Goal: Information Seeking & Learning: Compare options

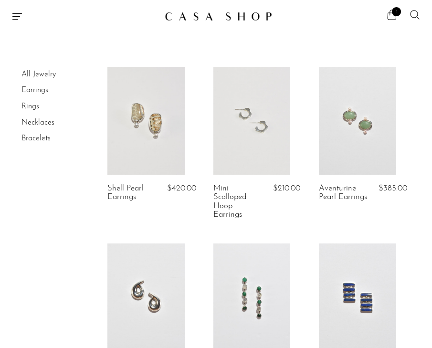
click at [141, 160] on link at bounding box center [145, 121] width 77 height 108
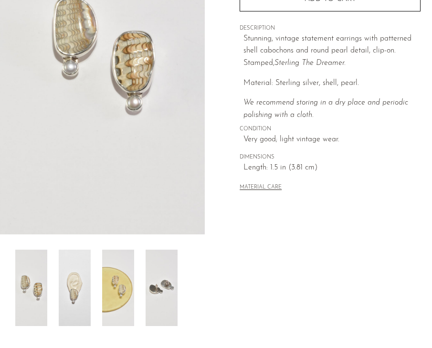
scroll to position [169, 0]
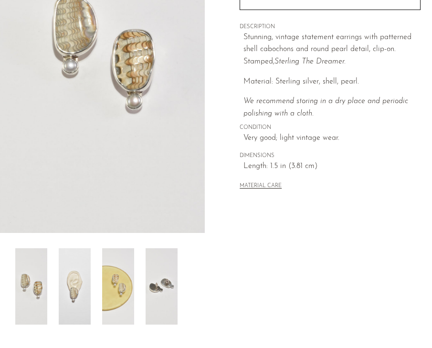
click at [78, 286] on img at bounding box center [75, 286] width 32 height 76
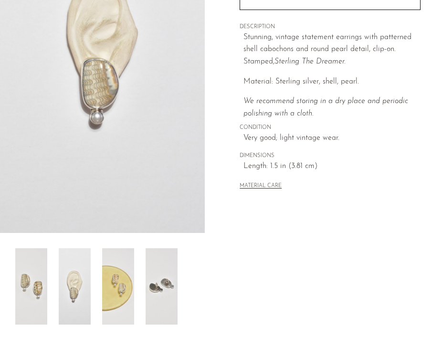
click at [114, 294] on img at bounding box center [118, 286] width 32 height 76
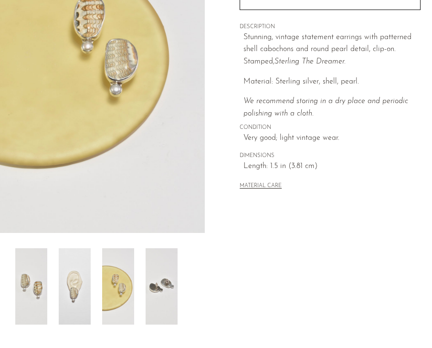
click at [155, 306] on img at bounding box center [162, 286] width 32 height 76
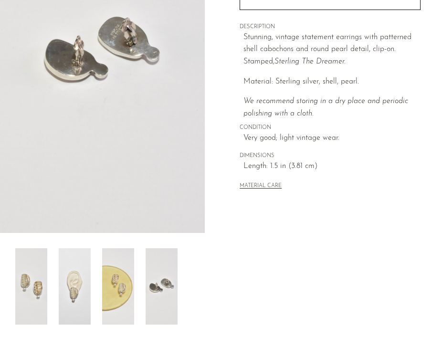
scroll to position [0, 0]
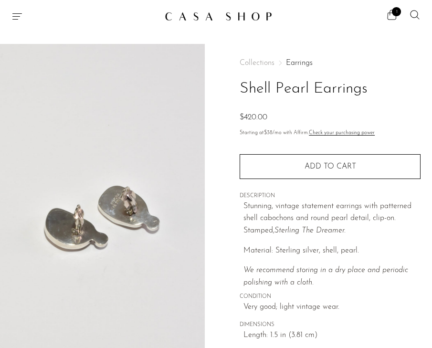
click at [17, 11] on icon "Menu" at bounding box center [16, 16] width 11 height 11
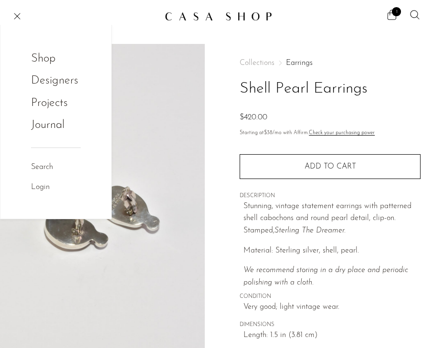
click at [43, 56] on link "Shop" at bounding box center [49, 59] width 37 height 18
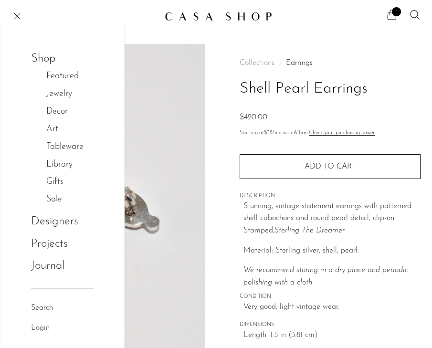
click at [54, 94] on link "Jewelry" at bounding box center [64, 94] width 36 height 14
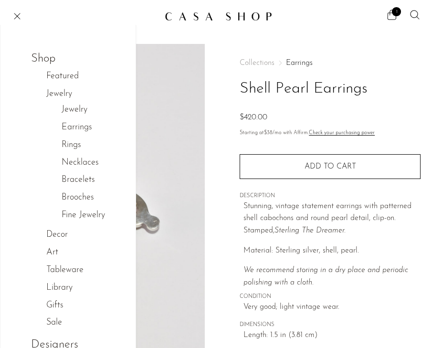
click at [94, 216] on link "Fine Jewelry" at bounding box center [83, 216] width 43 height 14
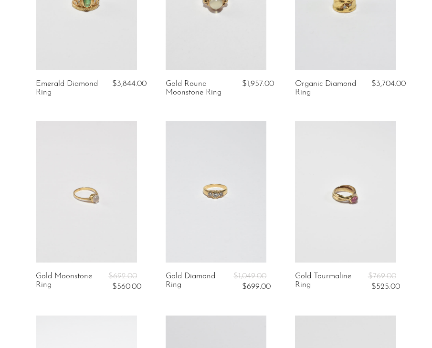
scroll to position [144, 0]
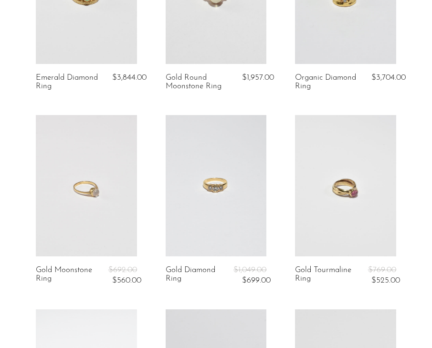
click at [200, 235] on link at bounding box center [216, 185] width 101 height 141
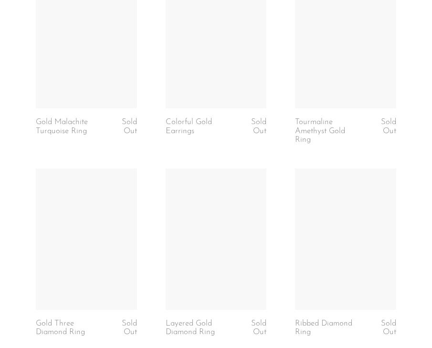
scroll to position [1410, 0]
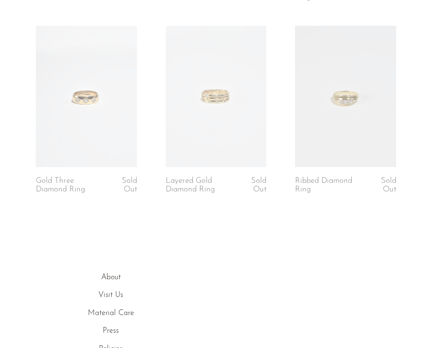
click at [339, 99] on link at bounding box center [345, 96] width 101 height 141
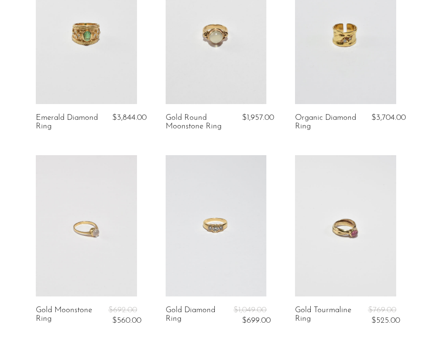
scroll to position [0, 0]
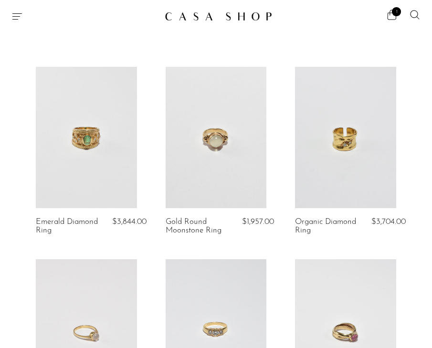
click at [23, 18] on div at bounding box center [84, 16] width 146 height 11
click at [332, 179] on link at bounding box center [345, 137] width 101 height 141
click at [16, 18] on icon "Menu" at bounding box center [16, 16] width 11 height 11
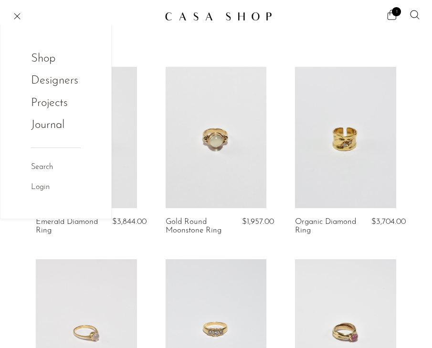
click at [33, 58] on link "Shop" at bounding box center [49, 59] width 37 height 18
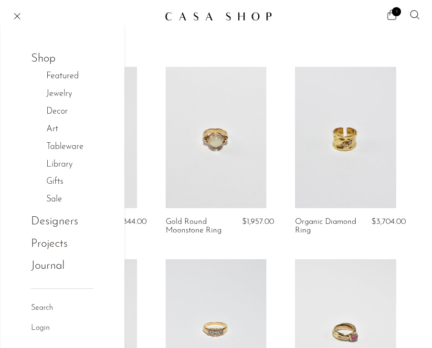
click at [59, 98] on link "Jewelry" at bounding box center [64, 94] width 36 height 14
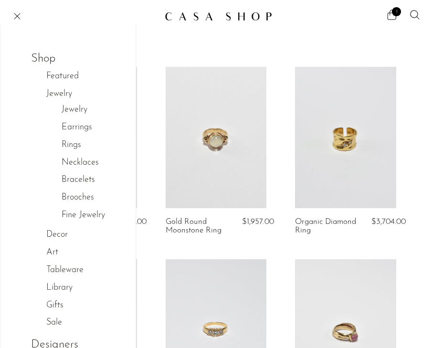
click at [73, 147] on link "Rings" at bounding box center [72, 146] width 20 height 14
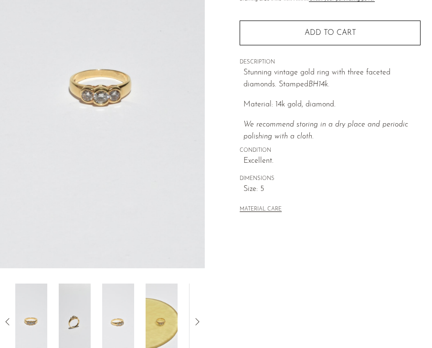
scroll to position [157, 0]
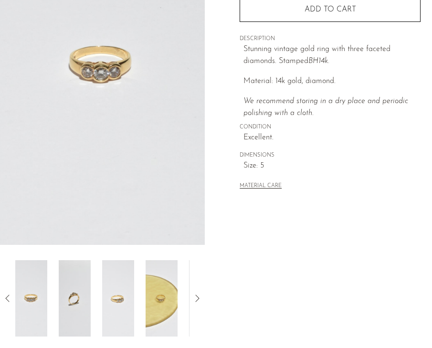
click at [83, 294] on img at bounding box center [75, 298] width 32 height 76
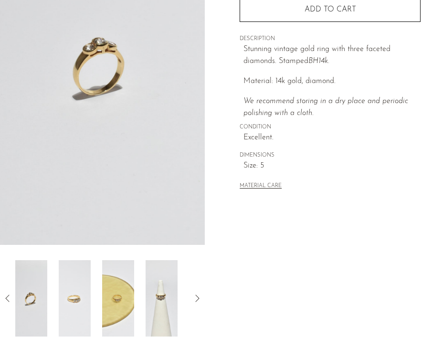
click at [83, 294] on img at bounding box center [75, 298] width 32 height 76
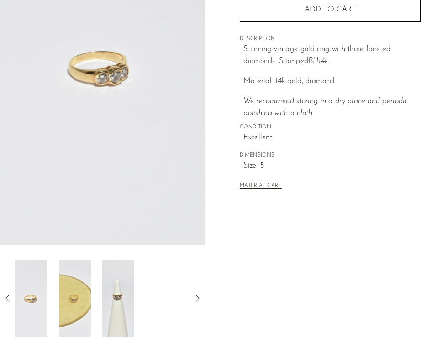
click at [83, 294] on img at bounding box center [75, 298] width 32 height 76
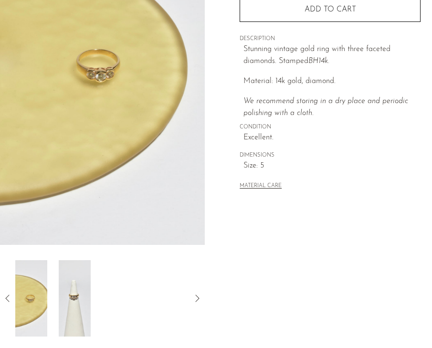
click at [83, 294] on img at bounding box center [75, 298] width 32 height 76
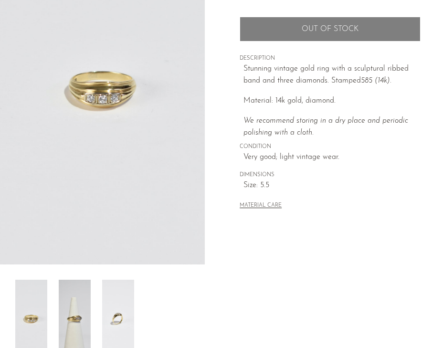
scroll to position [140, 0]
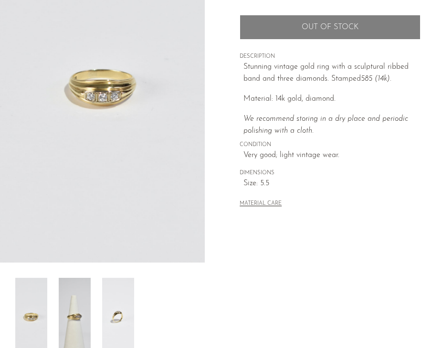
click at [73, 303] on img at bounding box center [75, 316] width 32 height 76
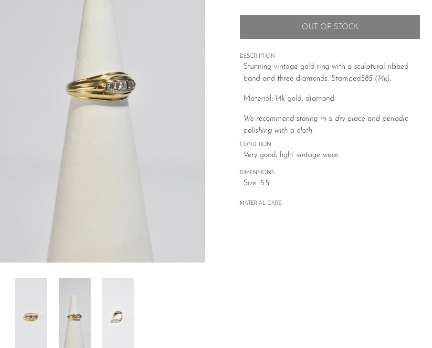
click at [113, 291] on img at bounding box center [118, 316] width 32 height 76
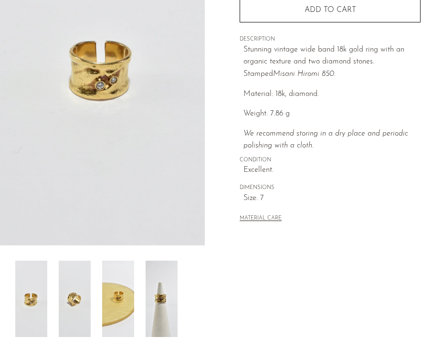
scroll to position [159, 0]
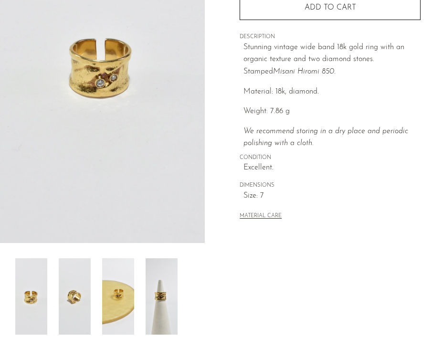
click at [89, 300] on img at bounding box center [75, 296] width 32 height 76
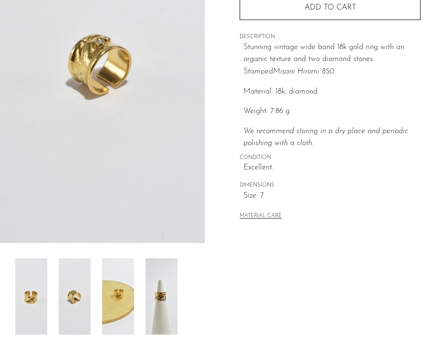
click at [112, 304] on img at bounding box center [118, 296] width 32 height 76
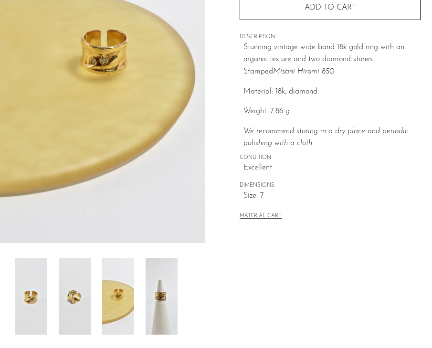
click at [156, 306] on img at bounding box center [162, 296] width 32 height 76
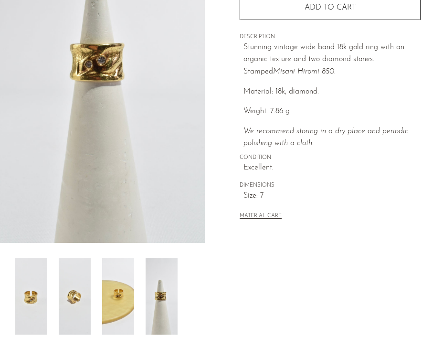
scroll to position [65, 0]
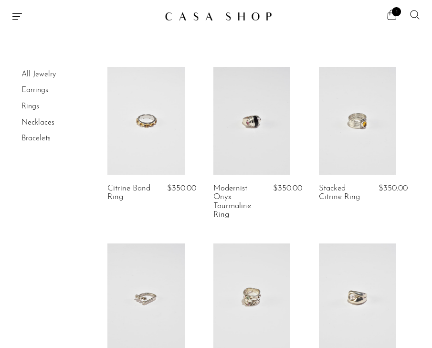
click at [256, 155] on link at bounding box center [252, 121] width 77 height 108
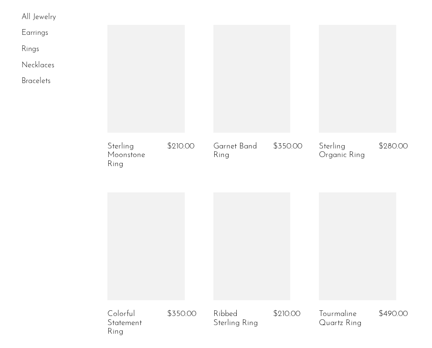
scroll to position [1837, 0]
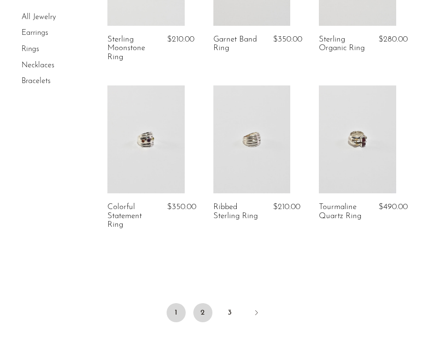
click at [203, 314] on link "2" at bounding box center [202, 312] width 19 height 19
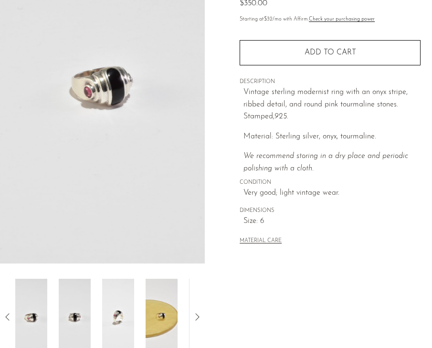
scroll to position [147, 0]
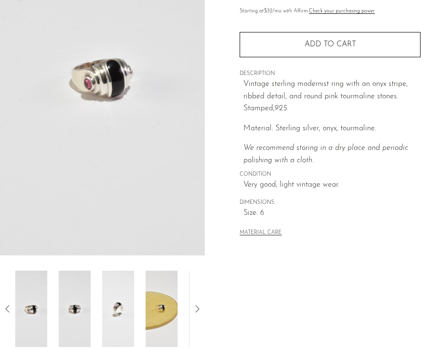
click at [78, 296] on img at bounding box center [75, 309] width 32 height 76
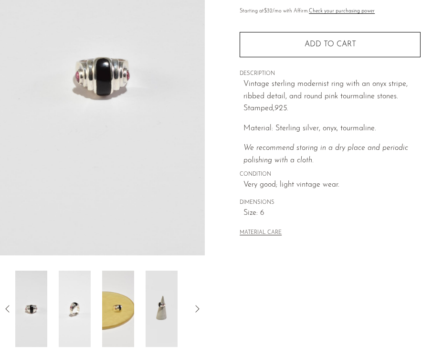
click at [79, 297] on img at bounding box center [75, 309] width 32 height 76
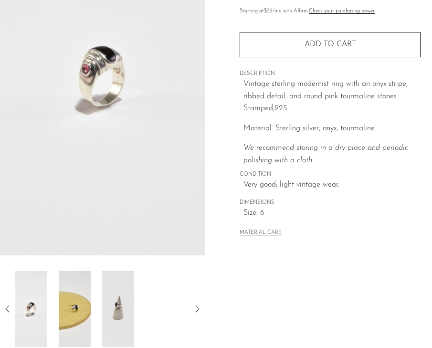
click at [79, 297] on img at bounding box center [75, 309] width 32 height 76
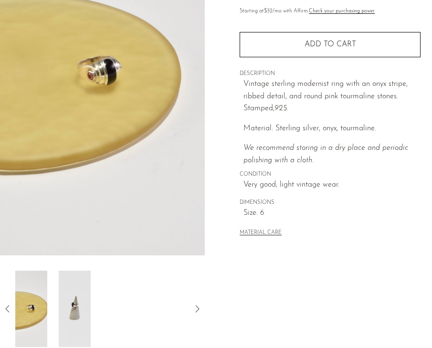
click at [79, 297] on img at bounding box center [75, 309] width 32 height 76
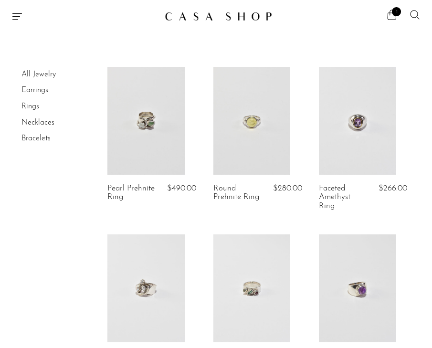
click at [128, 141] on link at bounding box center [145, 121] width 77 height 108
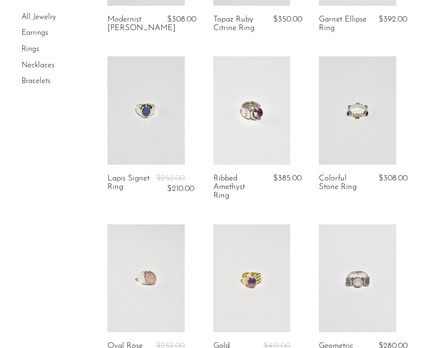
scroll to position [1334, 0]
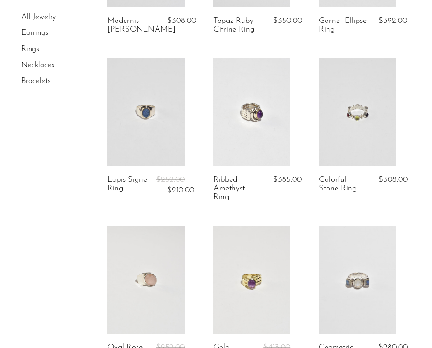
click at [124, 146] on link at bounding box center [145, 112] width 77 height 108
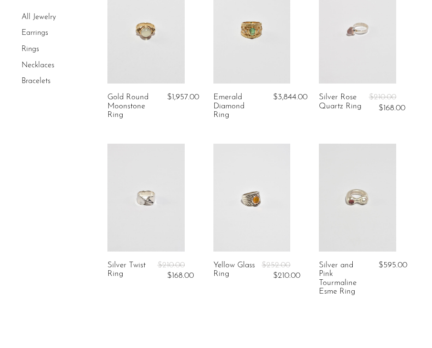
scroll to position [1754, 0]
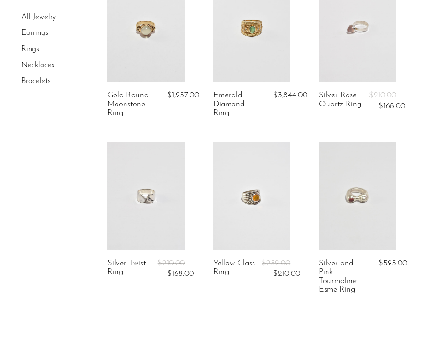
click at [340, 222] on link at bounding box center [357, 196] width 77 height 108
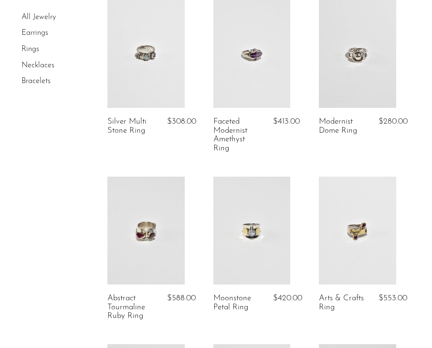
scroll to position [747, 0]
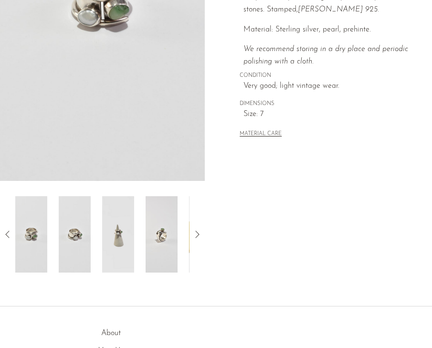
scroll to position [226, 0]
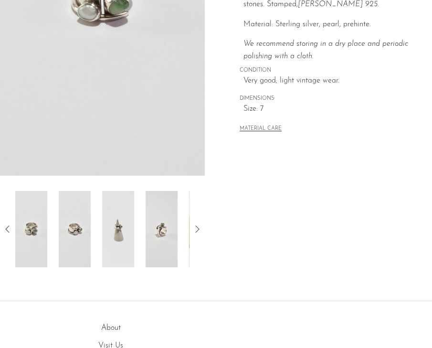
click at [81, 233] on img at bounding box center [75, 229] width 32 height 76
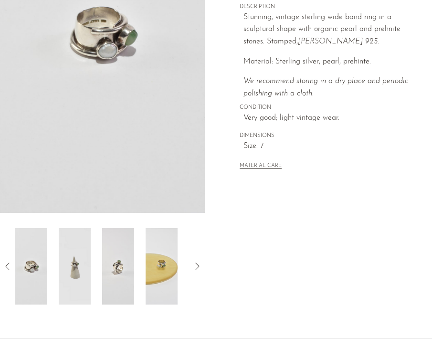
scroll to position [191, 0]
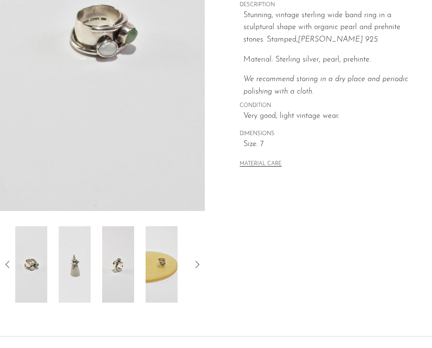
click at [114, 269] on img at bounding box center [118, 264] width 32 height 76
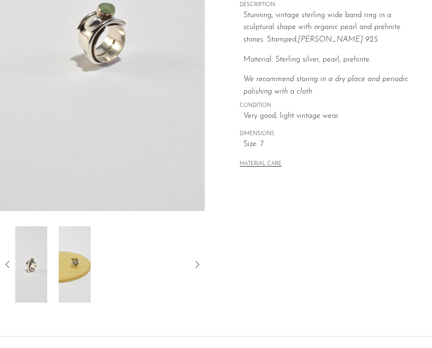
click at [75, 268] on img at bounding box center [75, 264] width 32 height 76
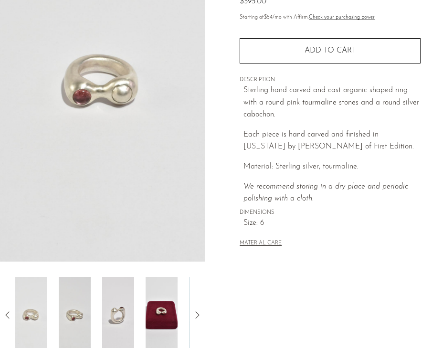
scroll to position [152, 0]
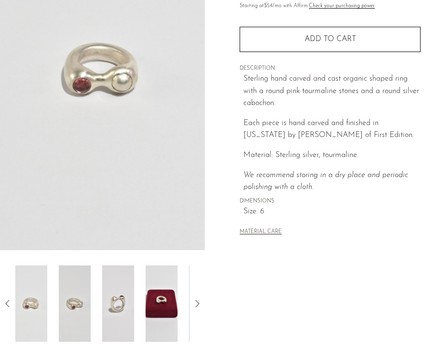
click at [75, 303] on img at bounding box center [75, 304] width 32 height 76
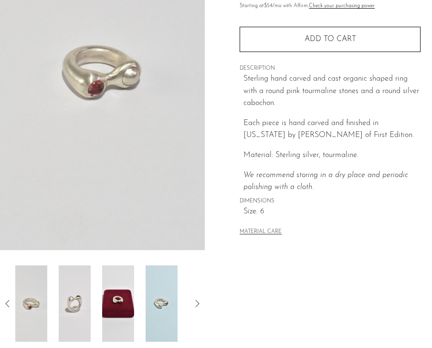
click at [75, 303] on img at bounding box center [75, 304] width 32 height 76
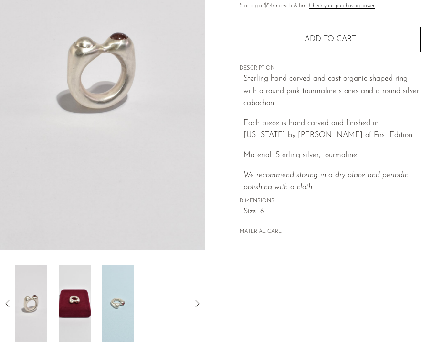
click at [75, 303] on img at bounding box center [75, 304] width 32 height 76
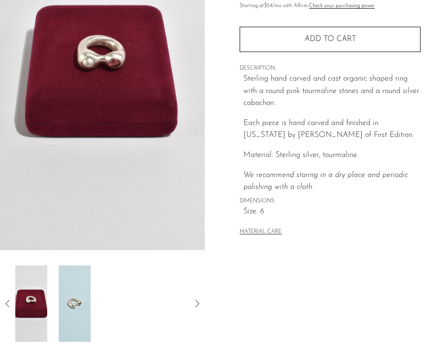
click at [75, 303] on img at bounding box center [75, 304] width 32 height 76
